Goal: Information Seeking & Learning: Learn about a topic

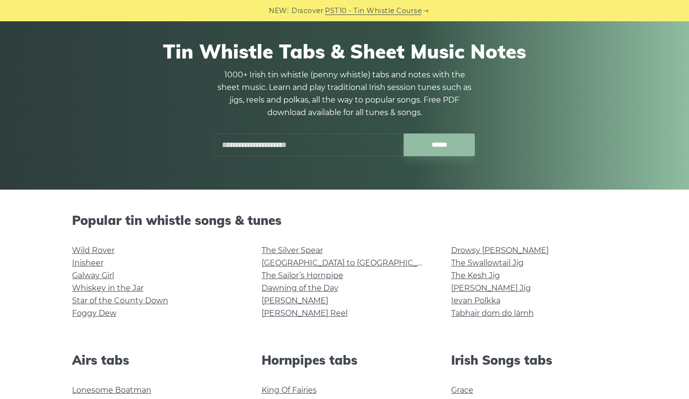
scroll to position [80, 0]
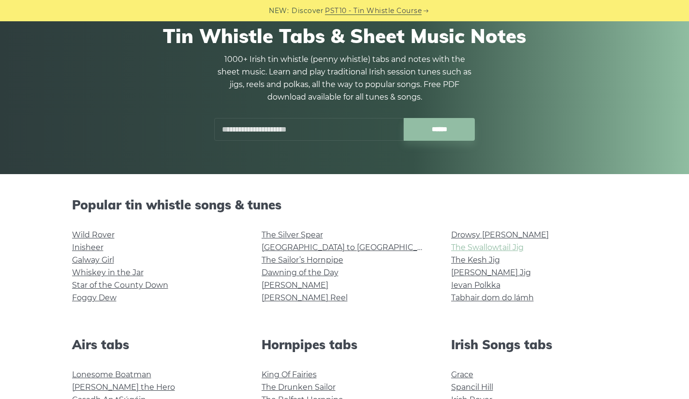
click at [510, 248] on link "The Swallowtail Jig" at bounding box center [487, 247] width 73 height 9
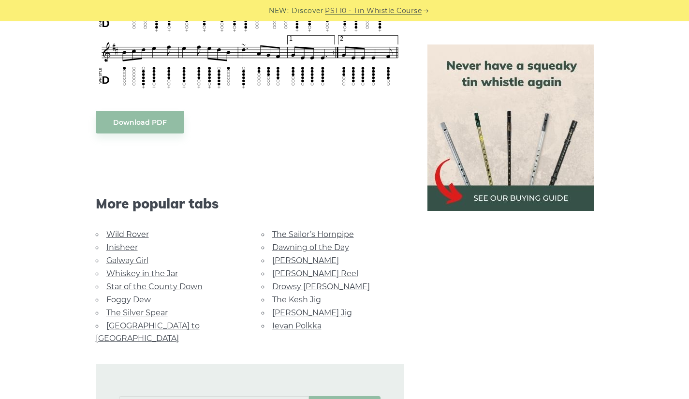
scroll to position [742, 0]
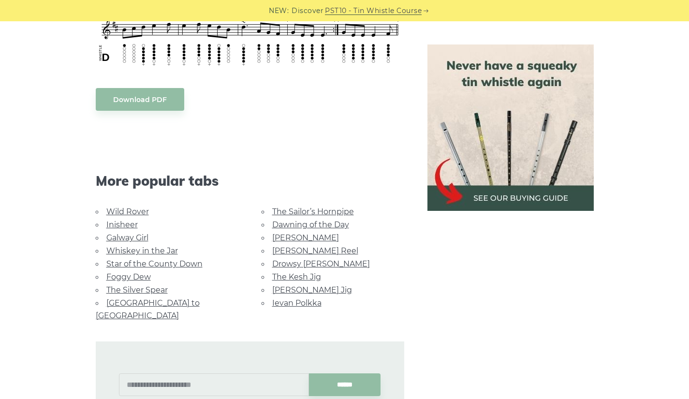
click at [295, 274] on link "The Kesh Jig" at bounding box center [296, 276] width 49 height 9
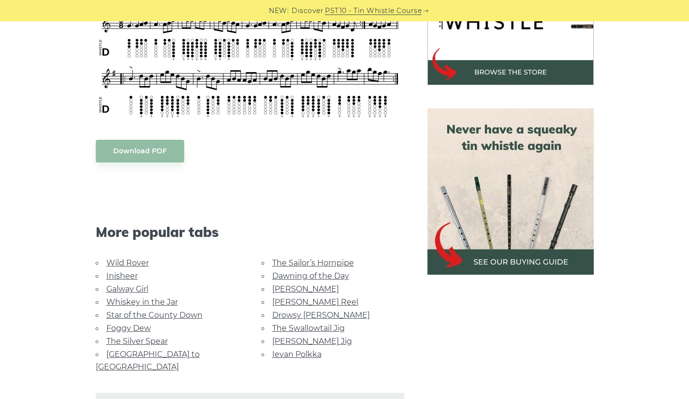
scroll to position [356, 0]
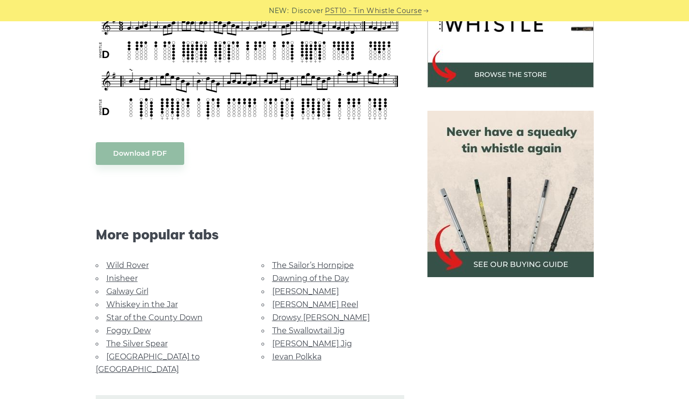
click at [300, 303] on link "[PERSON_NAME] Reel" at bounding box center [315, 304] width 86 height 9
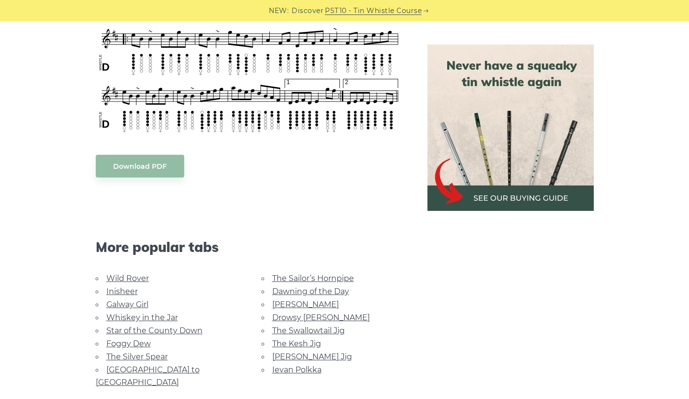
scroll to position [451, 0]
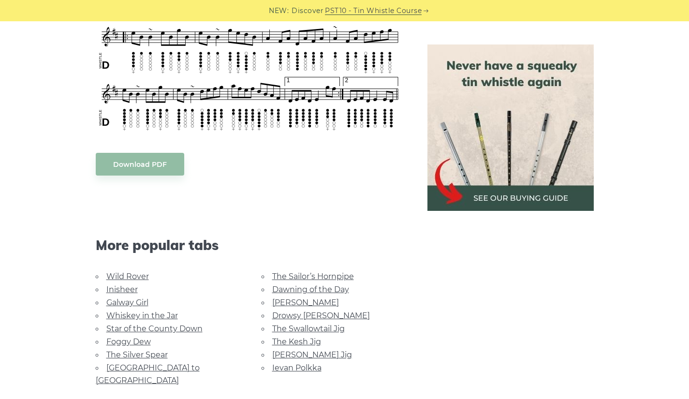
click at [130, 339] on link "Foggy Dew" at bounding box center [128, 341] width 44 height 9
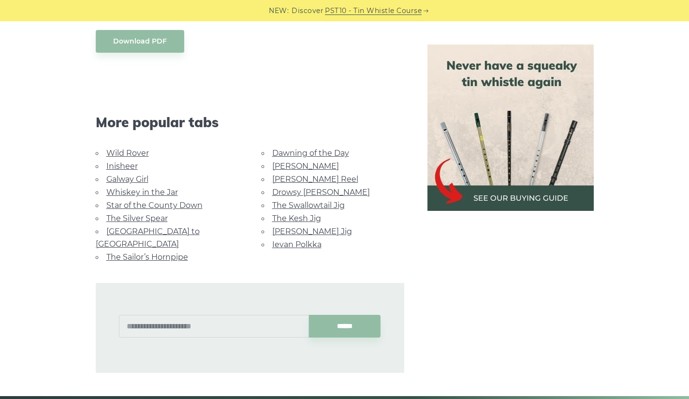
scroll to position [563, 0]
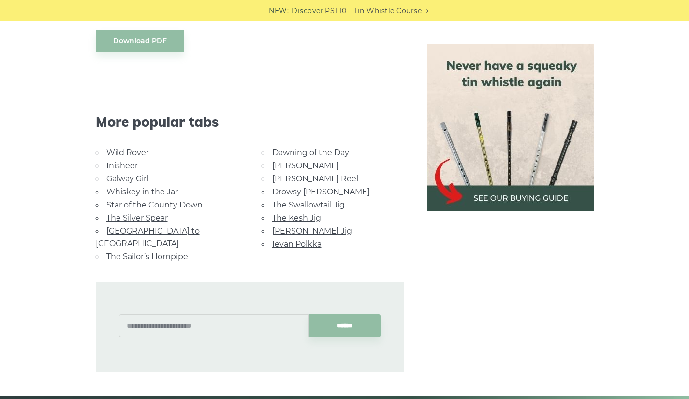
click at [291, 226] on link "[PERSON_NAME] Jig" at bounding box center [312, 230] width 80 height 9
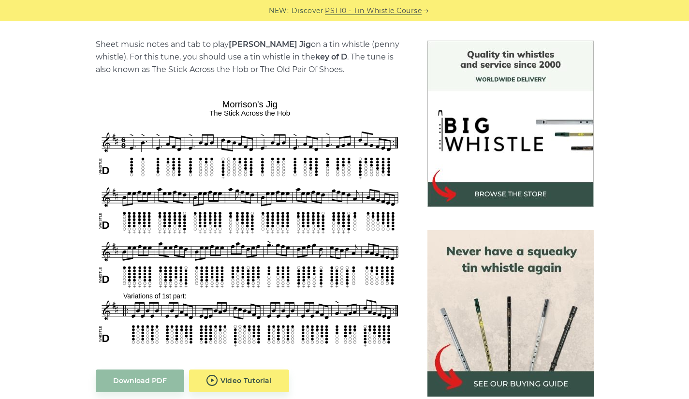
scroll to position [244, 0]
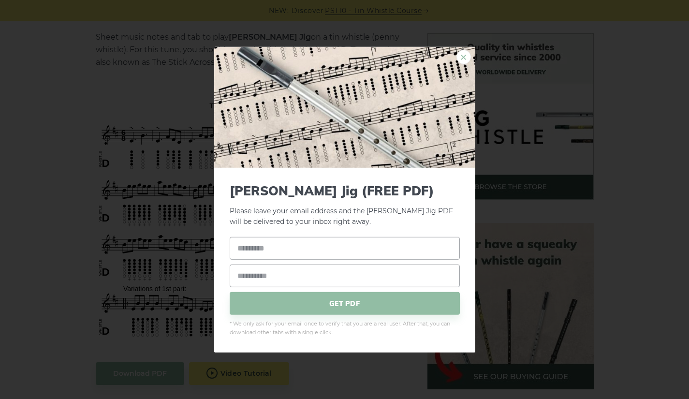
click at [462, 61] on link "×" at bounding box center [463, 56] width 15 height 15
